Goal: Transaction & Acquisition: Book appointment/travel/reservation

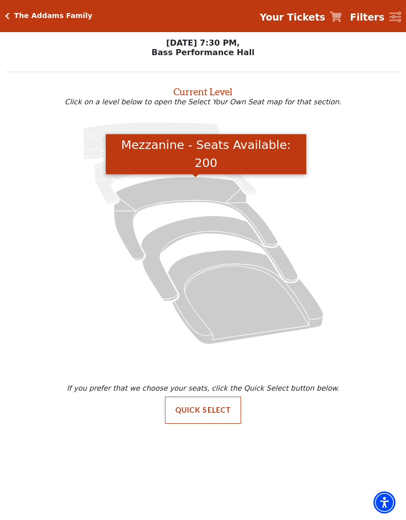
click at [205, 189] on icon "Mezzanine - Seats Available: 200" at bounding box center [196, 218] width 164 height 83
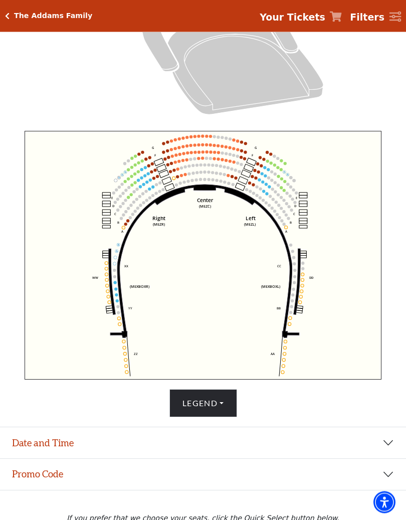
scroll to position [292, 0]
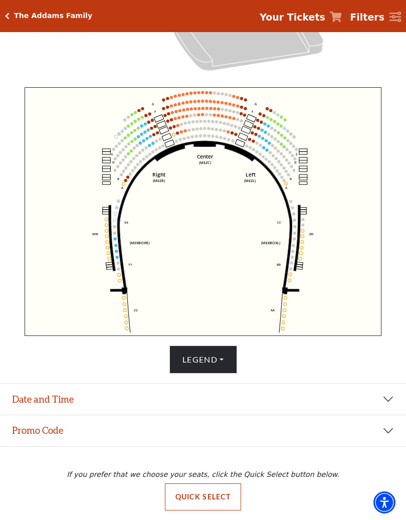
click at [390, 399] on button "Date and Time" at bounding box center [203, 399] width 406 height 31
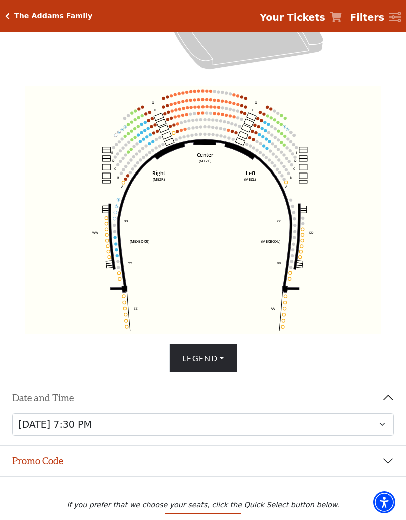
click at [389, 440] on button "Promo Code" at bounding box center [203, 461] width 406 height 31
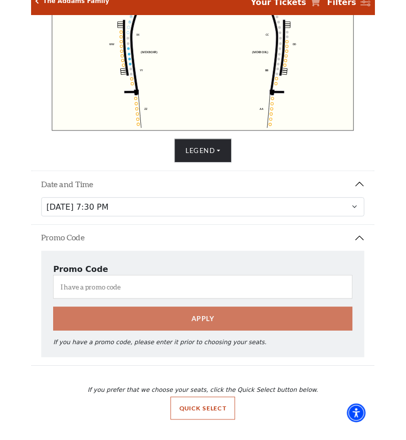
scroll to position [484, 0]
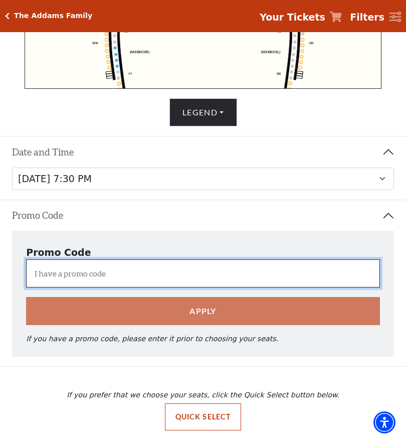
click at [96, 273] on input "I have a promo code" at bounding box center [203, 273] width 354 height 28
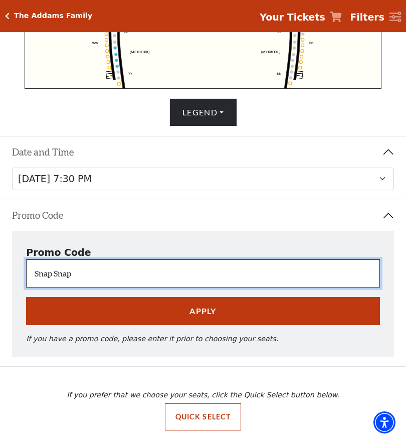
type input "Snap Snap"
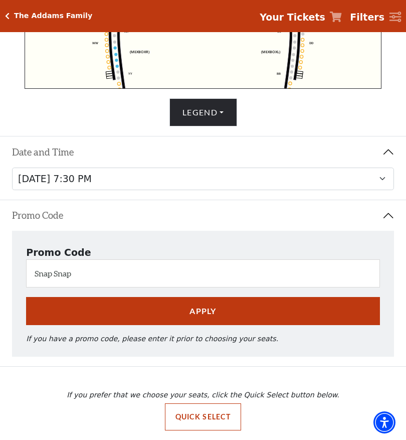
click at [216, 311] on button "Apply" at bounding box center [203, 311] width 354 height 28
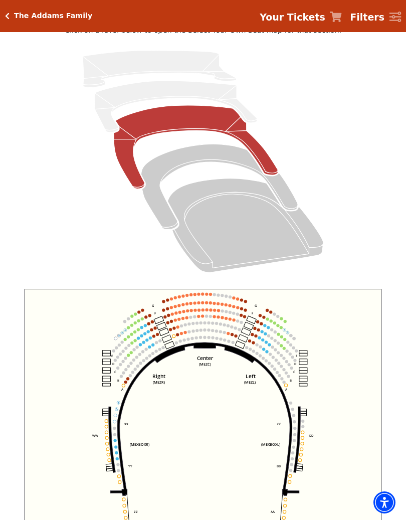
scroll to position [88, 0]
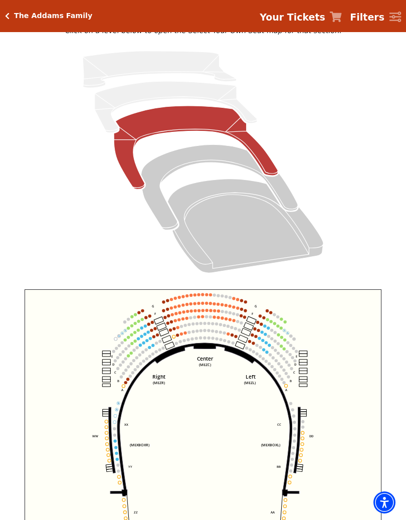
click at [267, 354] on circle at bounding box center [266, 352] width 3 height 3
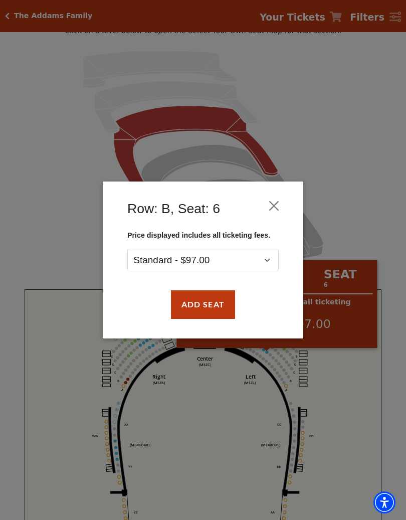
click at [274, 205] on button "Close" at bounding box center [274, 206] width 19 height 19
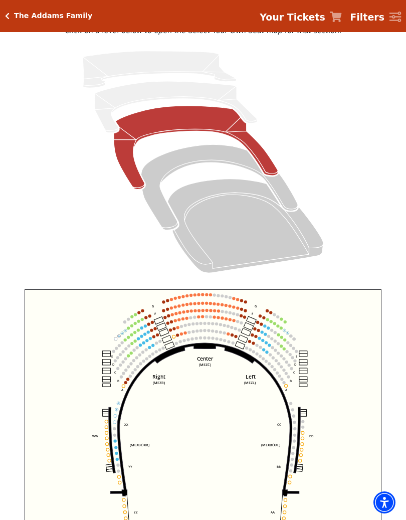
click at [234, 322] on circle at bounding box center [234, 320] width 3 height 3
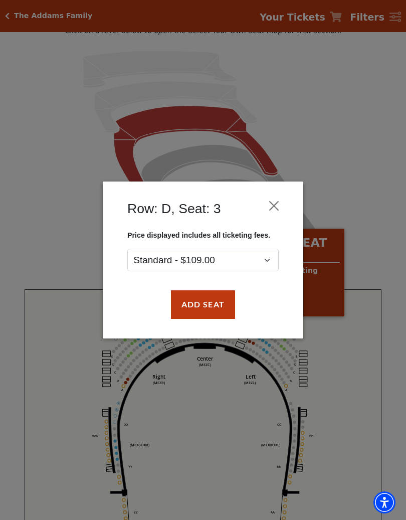
click at [270, 210] on button "Close" at bounding box center [274, 206] width 19 height 19
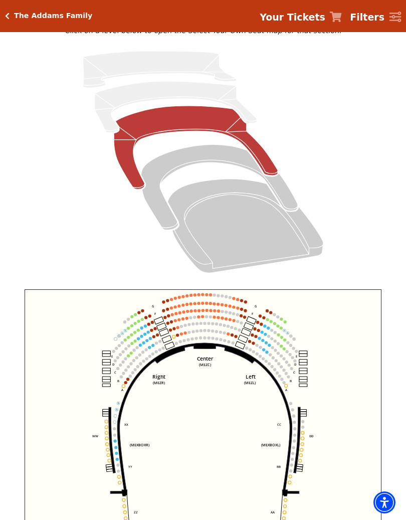
click at [127, 383] on circle at bounding box center [125, 382] width 3 height 3
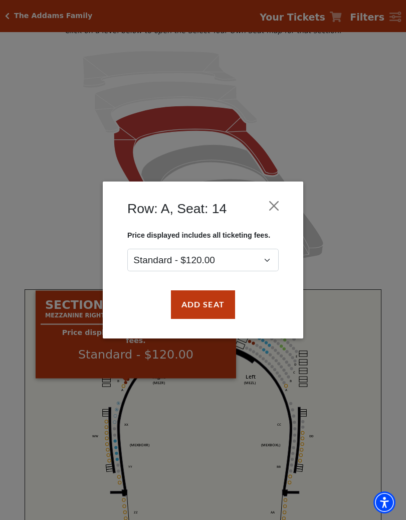
click at [278, 207] on button "Close" at bounding box center [274, 206] width 19 height 19
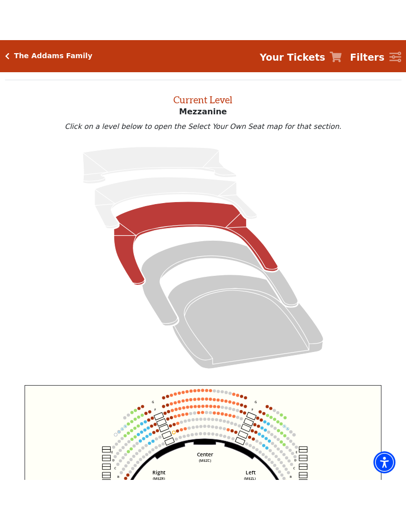
scroll to position [33, 0]
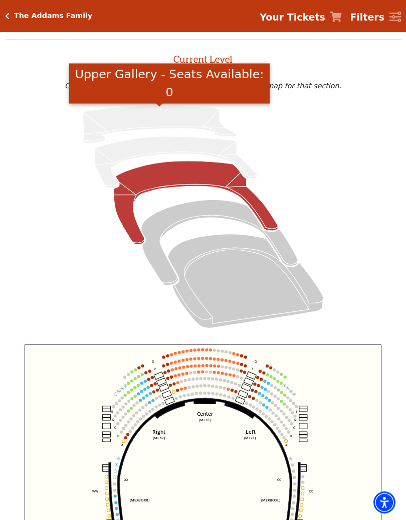
click at [190, 120] on icon "Upper Gallery - Seats Available: 0" at bounding box center [160, 124] width 154 height 37
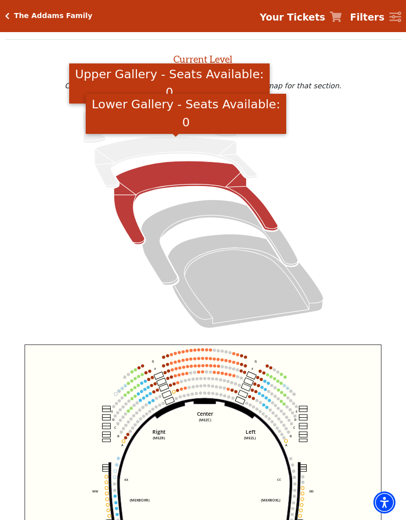
click at [188, 147] on icon "Lower Gallery - Seats Available: 0" at bounding box center [176, 162] width 163 height 52
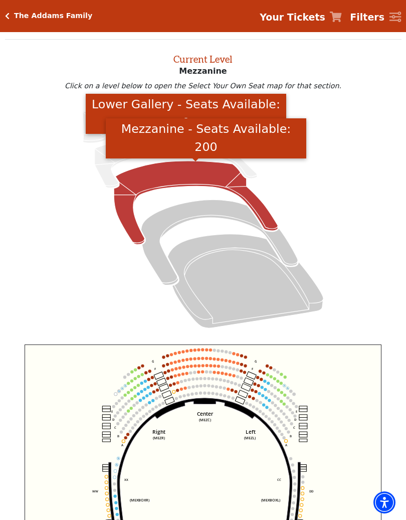
click at [207, 176] on icon "Mezzanine - Seats Available: 200" at bounding box center [196, 202] width 164 height 83
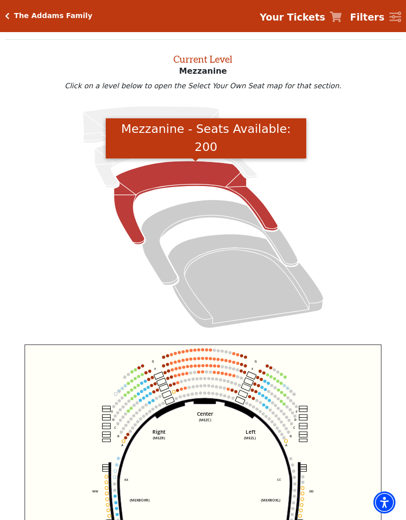
click at [210, 208] on icon "Box Tier - Seats Available: 20" at bounding box center [219, 242] width 157 height 85
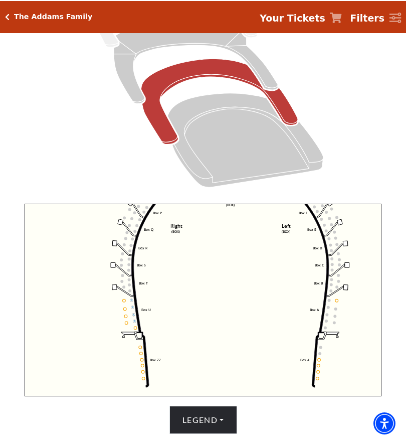
scroll to position [174, 0]
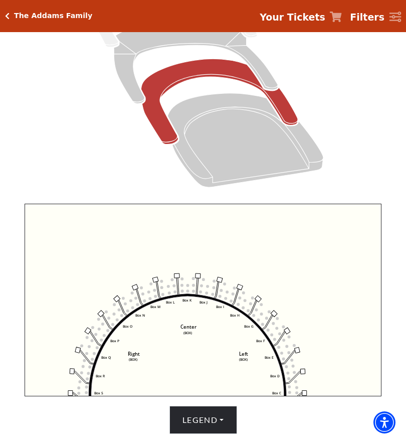
click at [223, 282] on icon "Left (BOX) Right (BOX) Center (BOX) Box ZZ Box U Box T Box S Box R Box Q Box P …" at bounding box center [203, 300] width 357 height 193
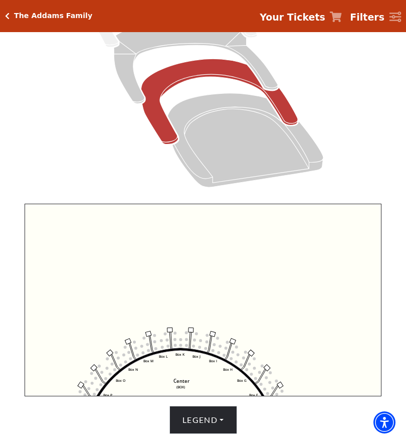
click at [310, 331] on icon "Left (BOX) Right (BOX) Center (BOX) Box ZZ Box U Box T Box S Box R Box Q Box P …" at bounding box center [203, 300] width 357 height 193
click at [242, 124] on icon "Orchestra / Parterre Circle - Seats Available: 113" at bounding box center [246, 140] width 156 height 94
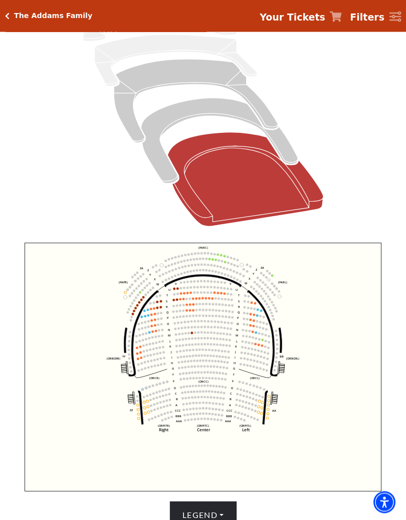
scroll to position [134, 0]
click at [138, 360] on circle at bounding box center [138, 359] width 3 height 3
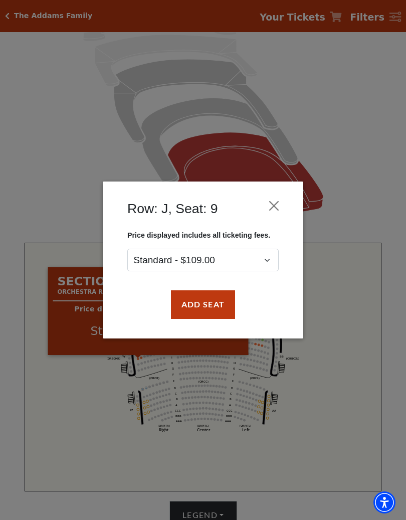
click at [277, 207] on button "Close" at bounding box center [274, 206] width 19 height 19
